Goal: Task Accomplishment & Management: Complete application form

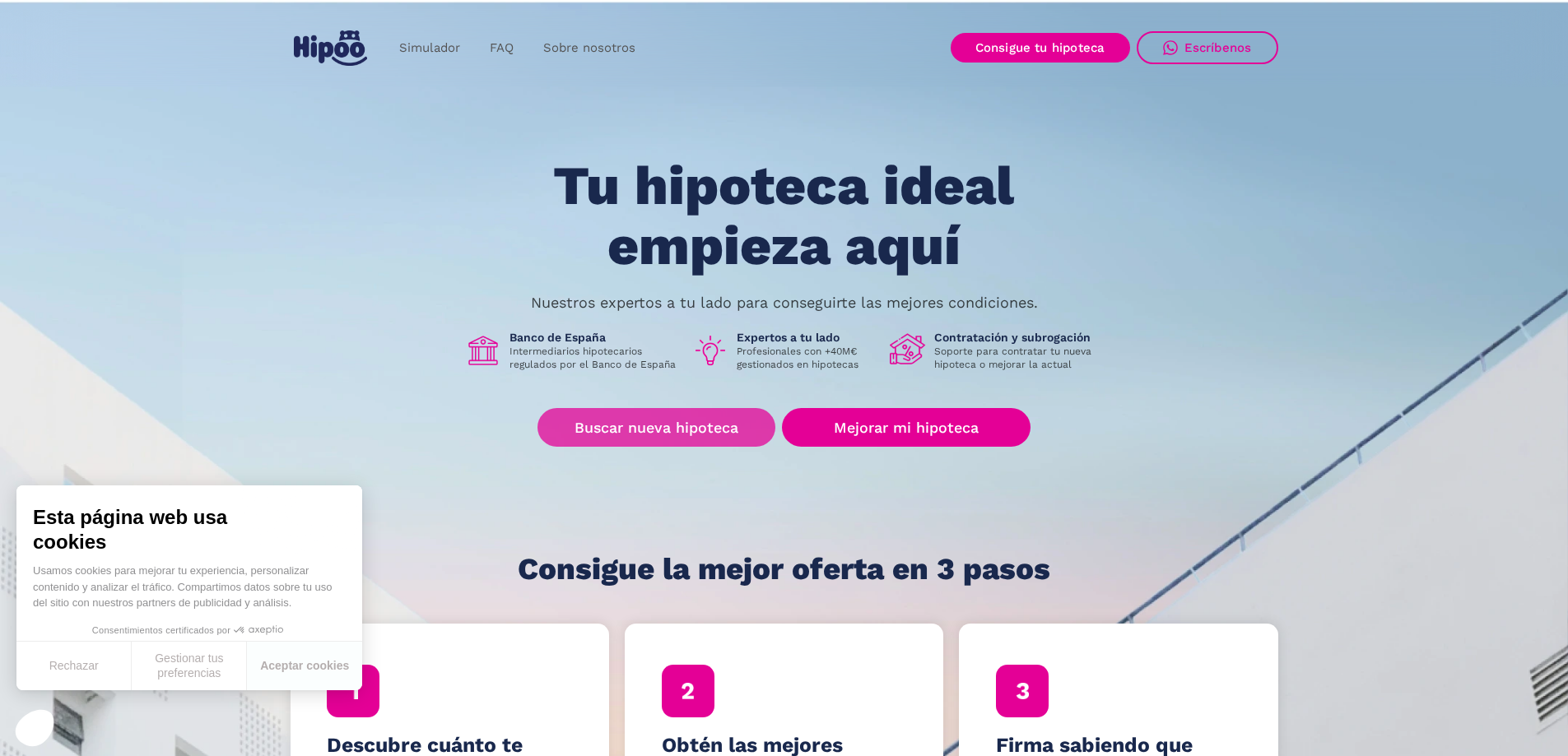
click at [652, 423] on link "Buscar nueva hipoteca" at bounding box center [657, 428] width 237 height 38
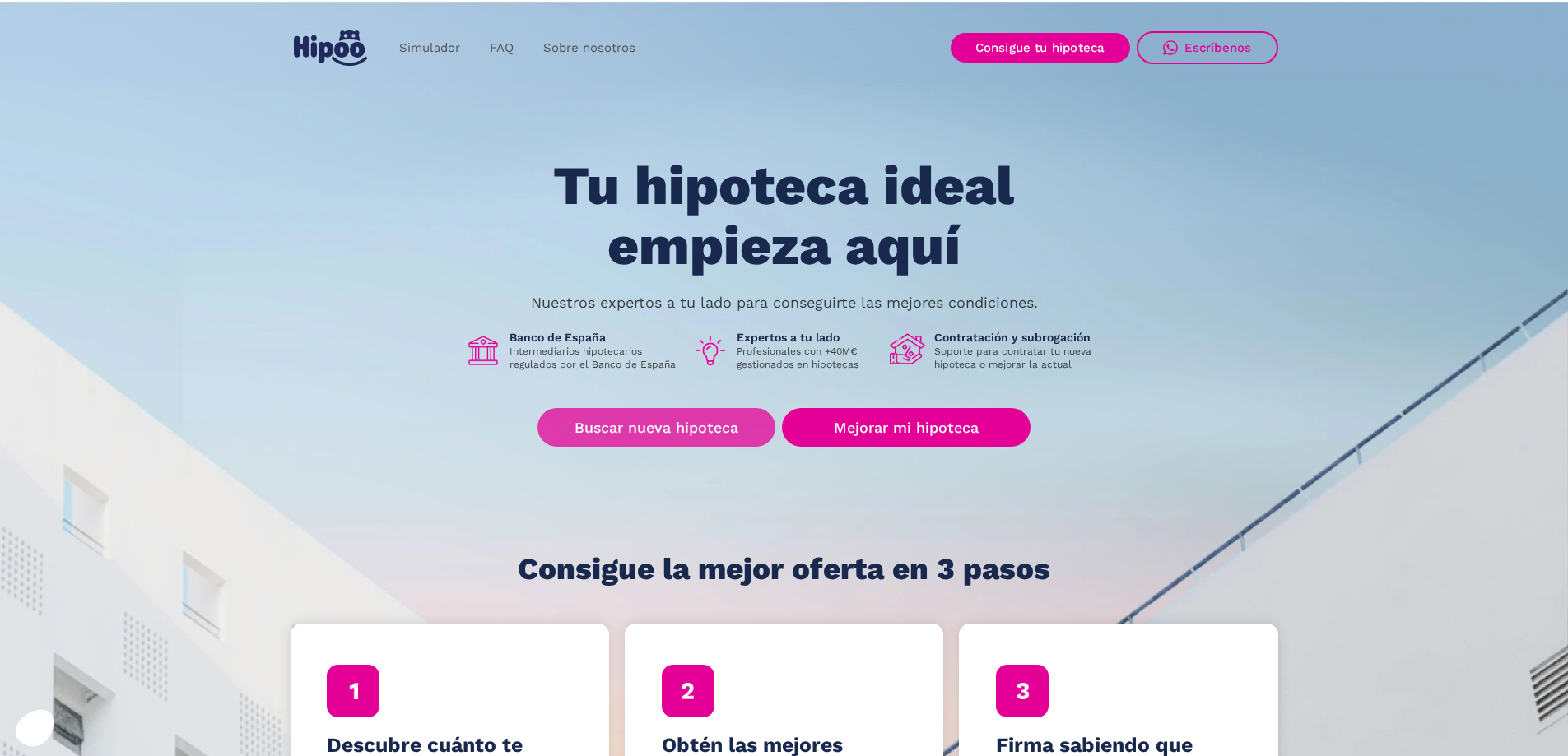
click at [659, 430] on link "Buscar nueva hipoteca" at bounding box center [657, 428] width 237 height 38
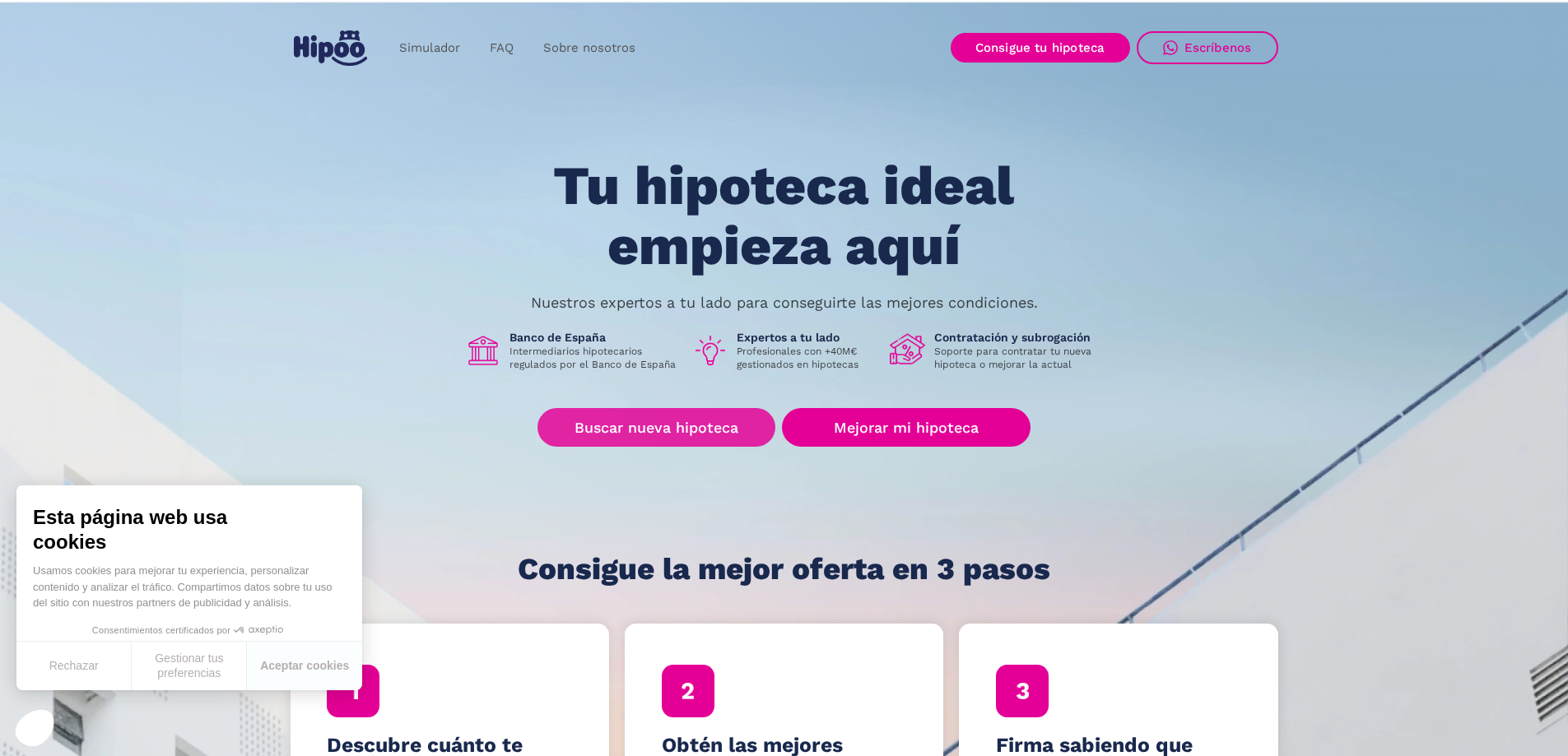
click at [701, 430] on link "Buscar nueva hipoteca" at bounding box center [657, 428] width 237 height 38
